Goal: Transaction & Acquisition: Purchase product/service

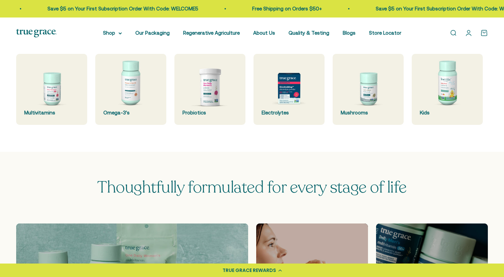
scroll to position [517, 0]
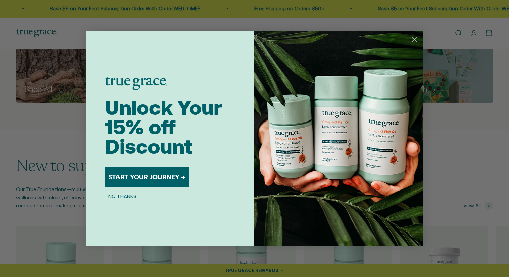
click at [416, 39] on circle "Close dialog" at bounding box center [414, 39] width 11 height 11
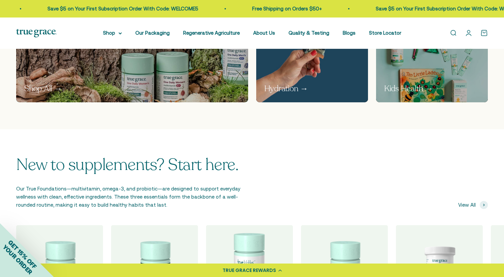
click at [454, 32] on link "Open search" at bounding box center [452, 32] width 7 height 7
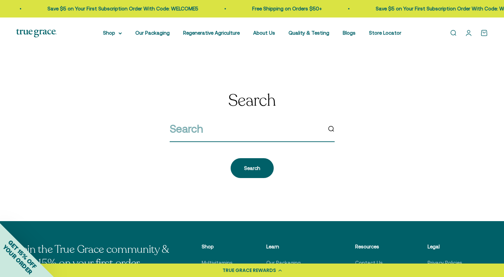
click at [257, 126] on input "search" at bounding box center [246, 128] width 152 height 17
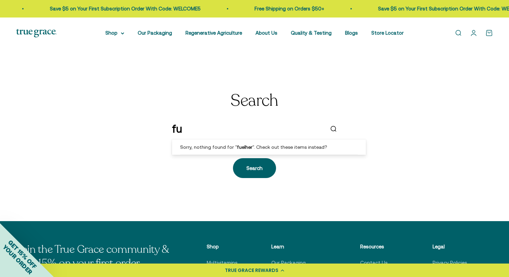
type input "f"
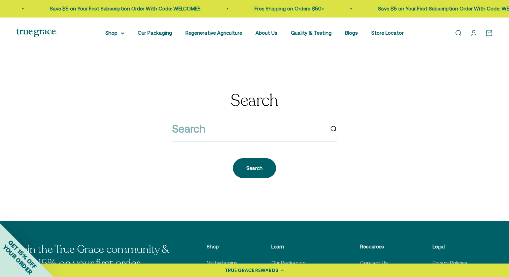
click at [113, 61] on section "Search Search" at bounding box center [254, 135] width 509 height 172
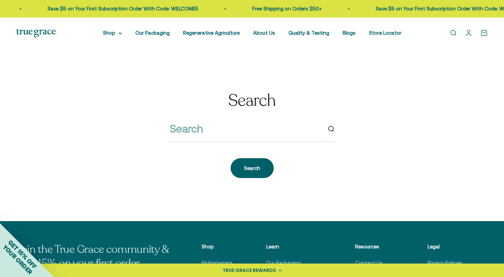
click at [37, 33] on img at bounding box center [36, 33] width 40 height 8
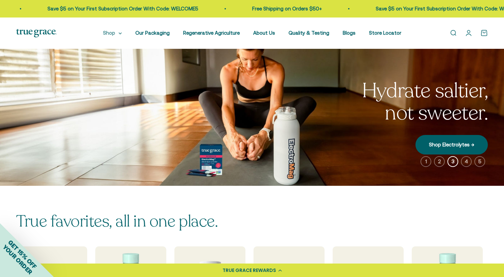
click at [112, 33] on summary "Shop" at bounding box center [112, 33] width 19 height 8
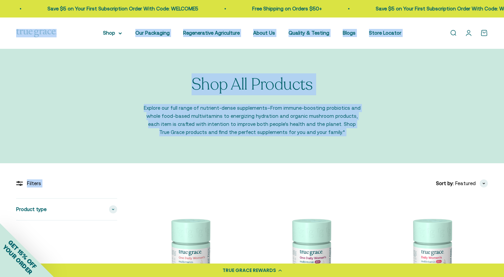
drag, startPoint x: 111, startPoint y: 52, endPoint x: 145, endPoint y: 130, distance: 85.4
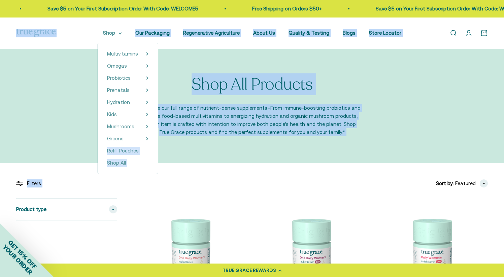
click at [114, 34] on summary "Shop" at bounding box center [112, 33] width 19 height 8
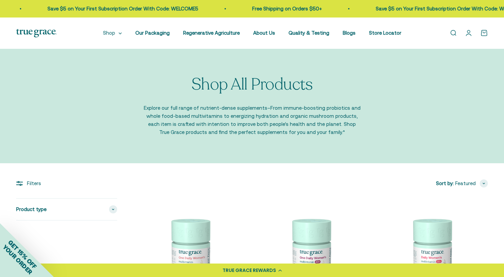
click at [113, 34] on summary "Shop" at bounding box center [112, 33] width 19 height 8
